Goal: Find specific page/section: Find specific page/section

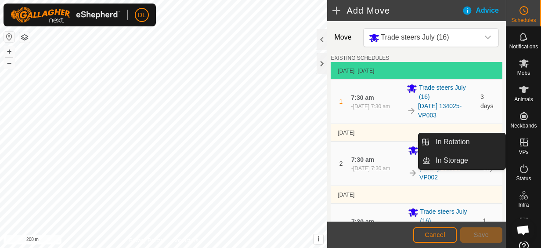
click at [519, 137] on icon at bounding box center [524, 142] width 11 height 11
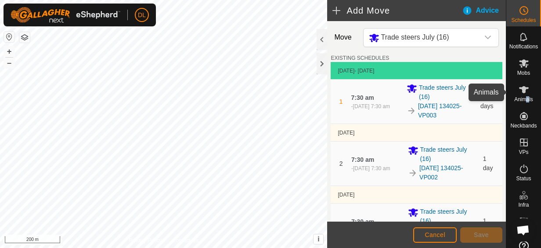
click at [524, 100] on span "Animals" at bounding box center [523, 99] width 19 height 5
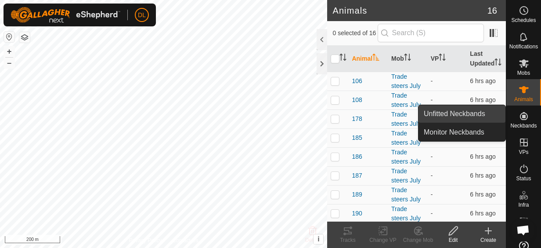
click at [496, 119] on link "Unfitted Neckbands" at bounding box center [462, 114] width 87 height 18
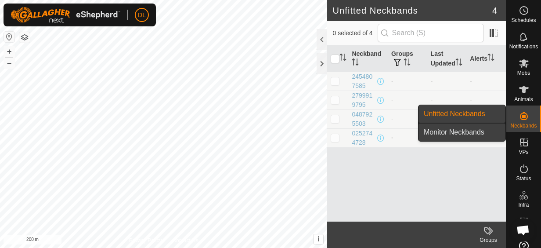
click at [480, 127] on link "Monitor Neckbands" at bounding box center [462, 132] width 87 height 18
